Goal: Find specific page/section: Find specific page/section

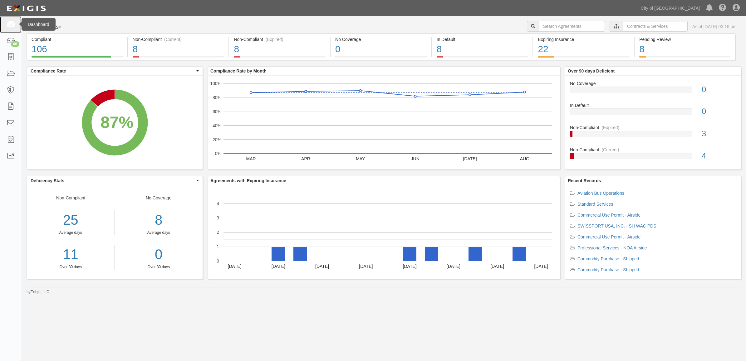
click at [16, 23] on link at bounding box center [11, 24] width 22 height 17
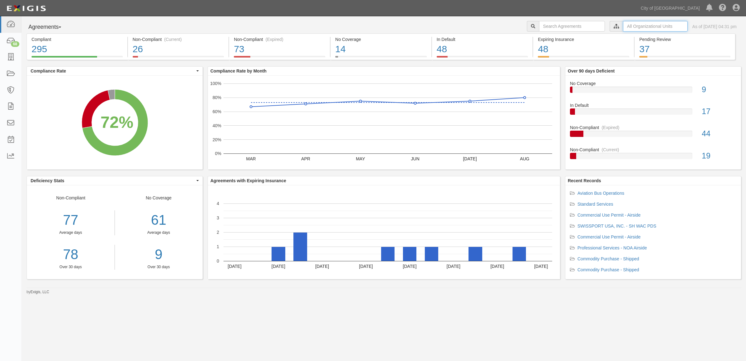
click at [632, 23] on input "text" at bounding box center [655, 26] width 65 height 11
click at [550, 37] on icon at bounding box center [551, 37] width 4 height 3
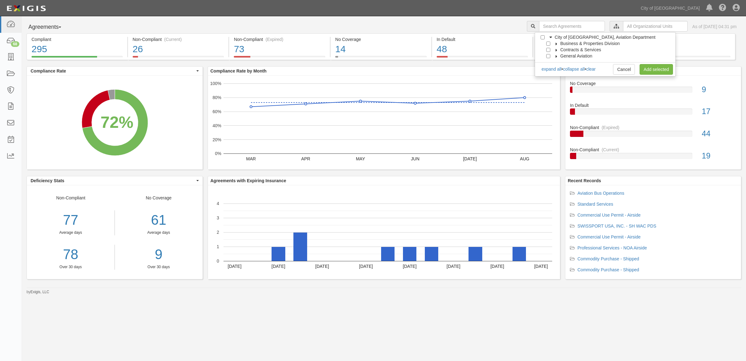
click at [551, 51] on div at bounding box center [550, 49] width 6 height 4
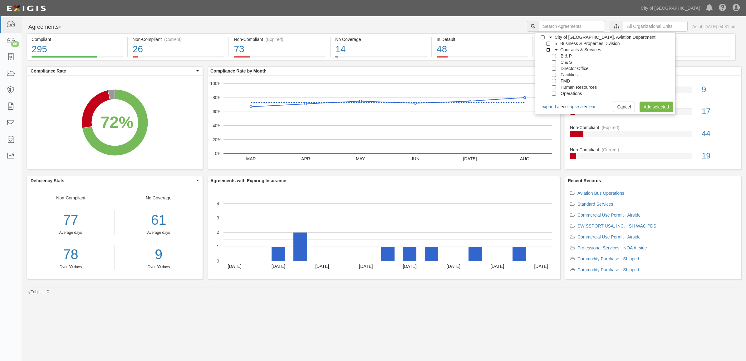
drag, startPoint x: 549, startPoint y: 49, endPoint x: 567, endPoint y: 53, distance: 18.9
click at [550, 49] on input "Contracts & Services" at bounding box center [548, 50] width 4 height 4
checkbox input "true"
click at [653, 102] on link "Add selected" at bounding box center [656, 106] width 33 height 11
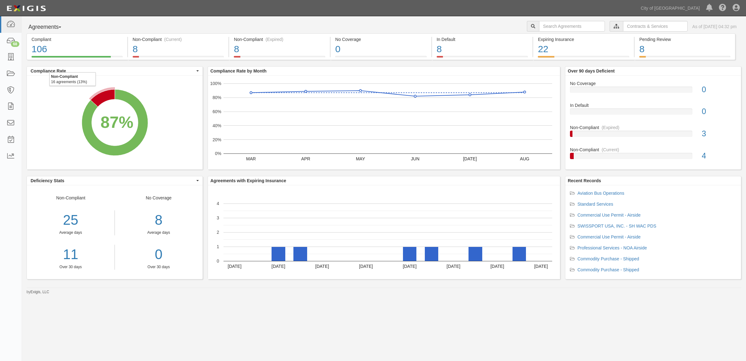
click at [96, 98] on icon "A chart." at bounding box center [103, 97] width 24 height 17
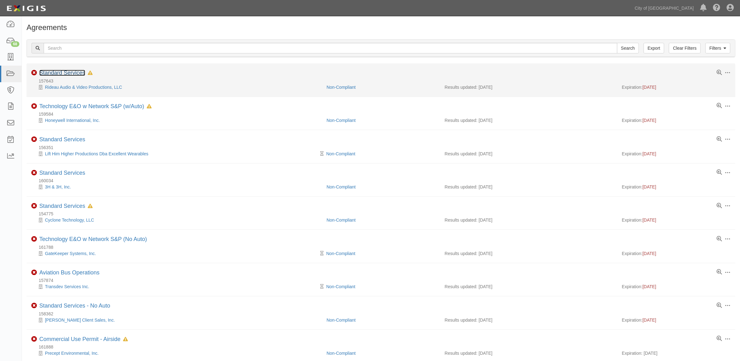
click at [70, 73] on link "Standard Services" at bounding box center [62, 73] width 46 height 6
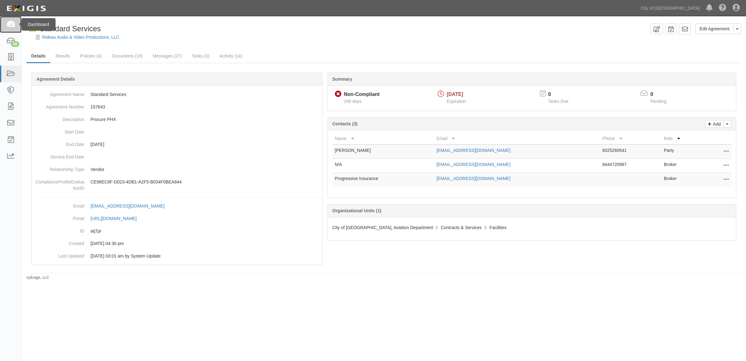
click at [3, 24] on link at bounding box center [11, 24] width 22 height 17
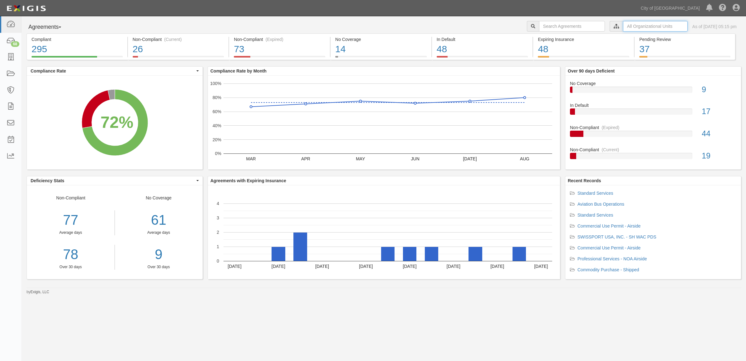
click at [633, 25] on input "text" at bounding box center [655, 26] width 65 height 11
click at [549, 37] on icon at bounding box center [551, 37] width 4 height 3
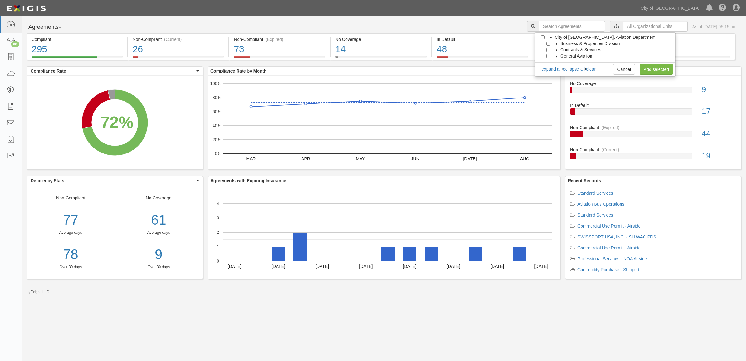
click at [548, 52] on div "Contracts & Services" at bounding box center [574, 50] width 54 height 6
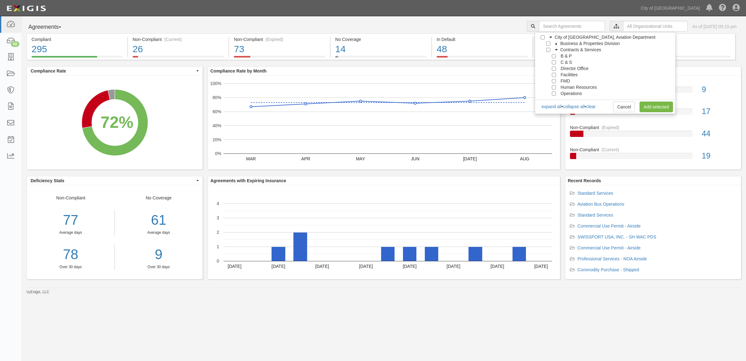
click at [553, 50] on label "Contracts & Services" at bounding box center [577, 50] width 49 height 6
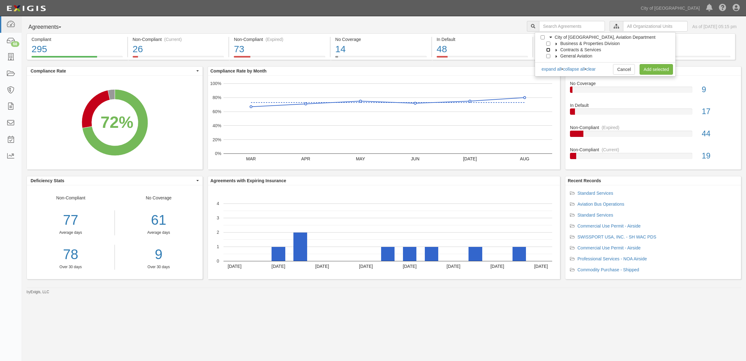
click at [550, 49] on input "Contracts & Services" at bounding box center [548, 50] width 4 height 4
checkbox input "true"
click at [660, 71] on link "Add selected" at bounding box center [656, 69] width 33 height 11
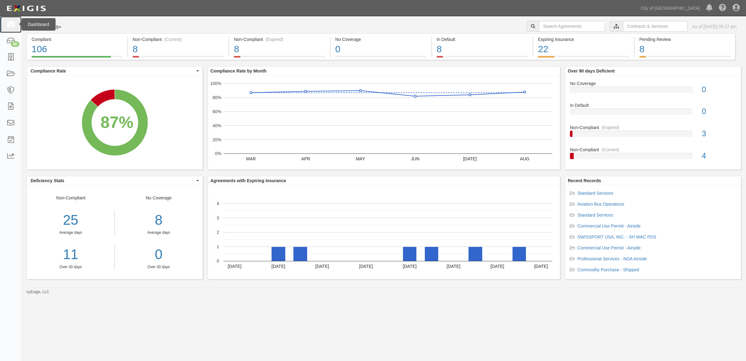
click at [13, 22] on icon at bounding box center [10, 24] width 9 height 7
